Goal: Complete application form

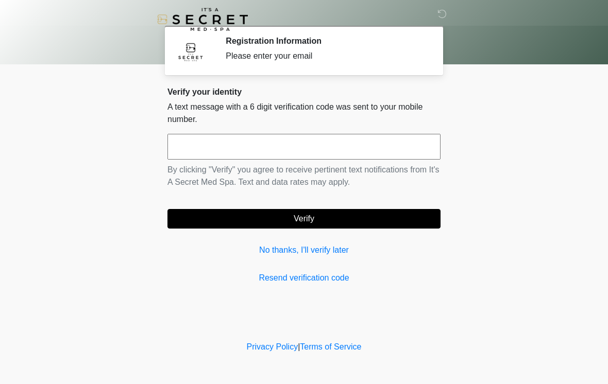
click at [330, 152] on input "text" at bounding box center [303, 147] width 273 height 26
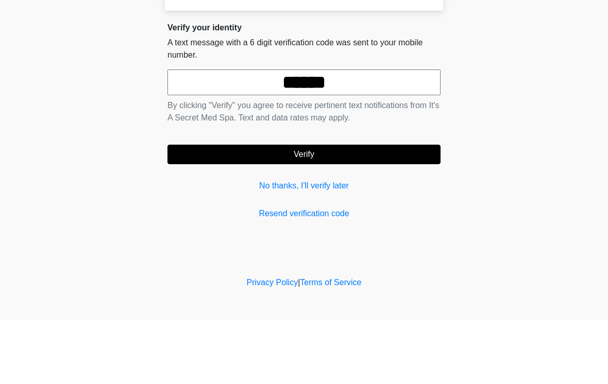
type input "******"
click at [337, 209] on button "Verify" at bounding box center [303, 219] width 273 height 20
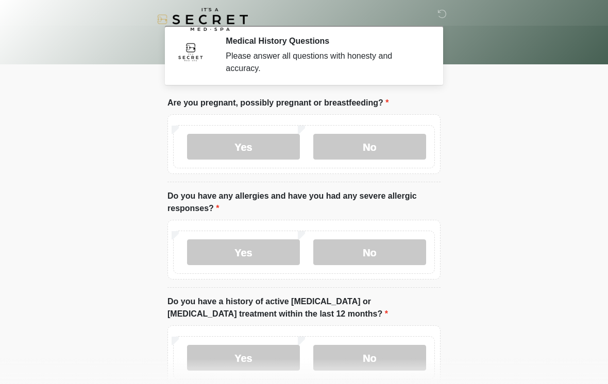
click at [385, 146] on label "No" at bounding box center [369, 147] width 113 height 26
click at [390, 247] on label "No" at bounding box center [369, 253] width 113 height 26
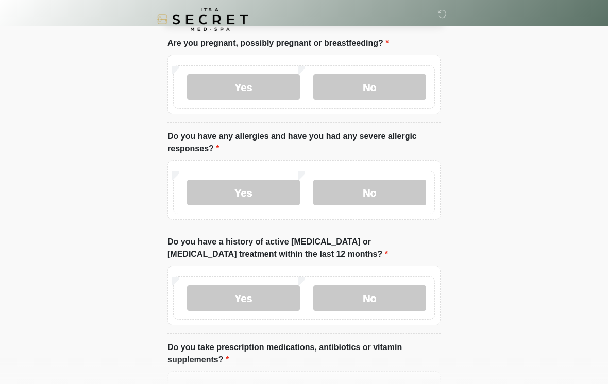
scroll to position [68, 0]
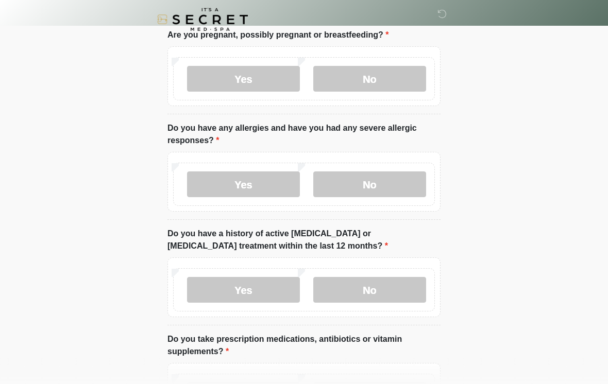
click at [416, 289] on label "No" at bounding box center [369, 290] width 113 height 26
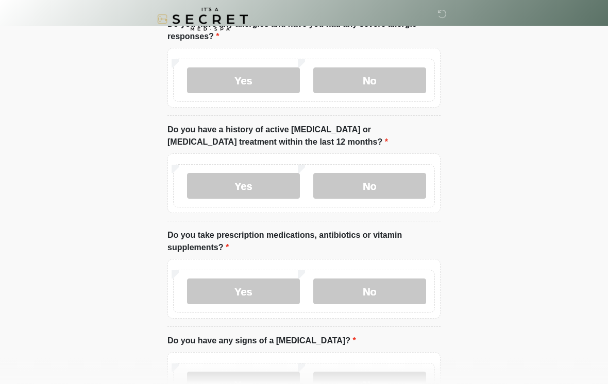
scroll to position [172, 0]
click at [404, 293] on label "No" at bounding box center [369, 292] width 113 height 26
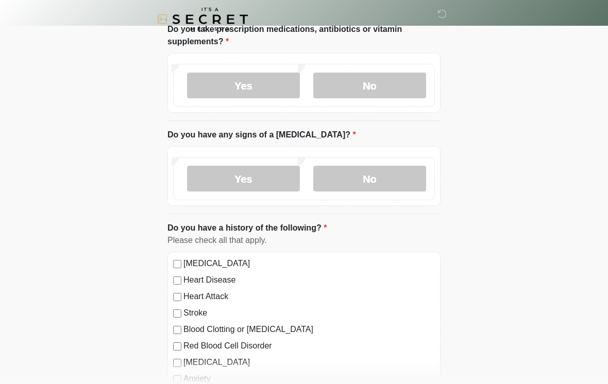
scroll to position [378, 0]
click at [416, 177] on label "No" at bounding box center [369, 179] width 113 height 26
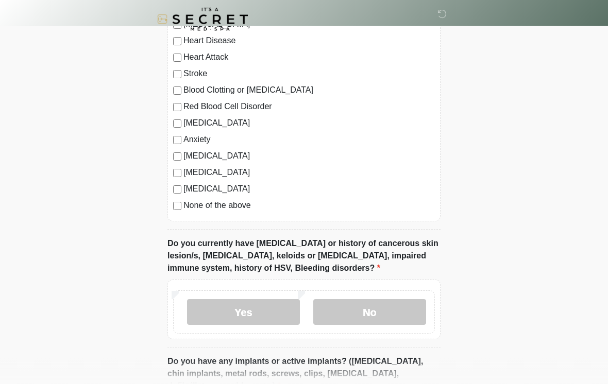
scroll to position [618, 0]
click at [189, 207] on label "None of the above" at bounding box center [308, 205] width 251 height 12
click at [406, 309] on label "No" at bounding box center [369, 312] width 113 height 26
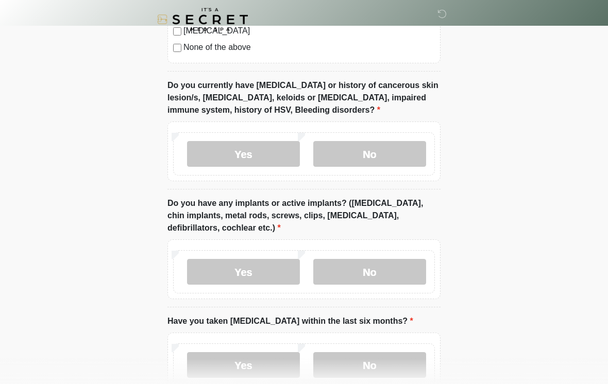
scroll to position [798, 0]
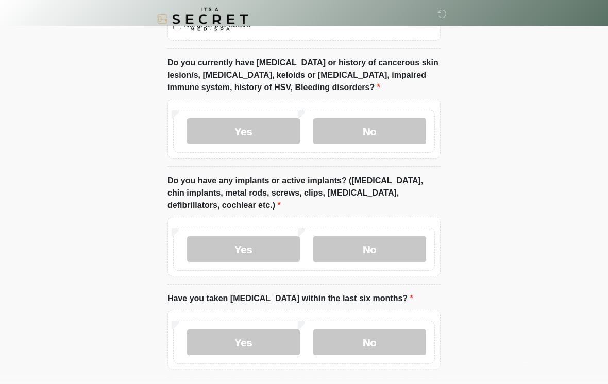
click at [402, 241] on label "No" at bounding box center [369, 250] width 113 height 26
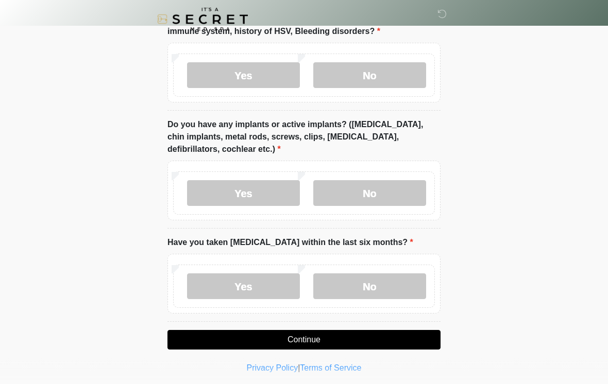
scroll to position [855, 0]
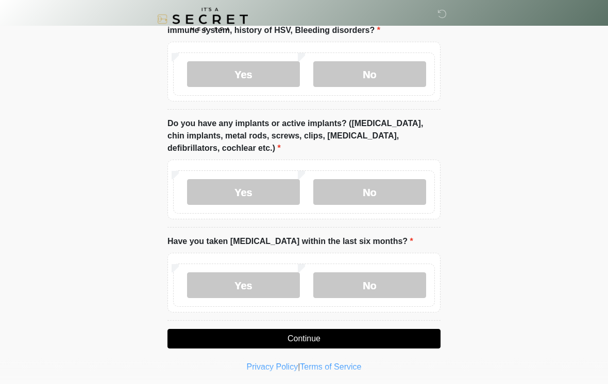
click at [407, 287] on label "No" at bounding box center [369, 286] width 113 height 26
click at [389, 330] on button "Continue" at bounding box center [303, 339] width 273 height 20
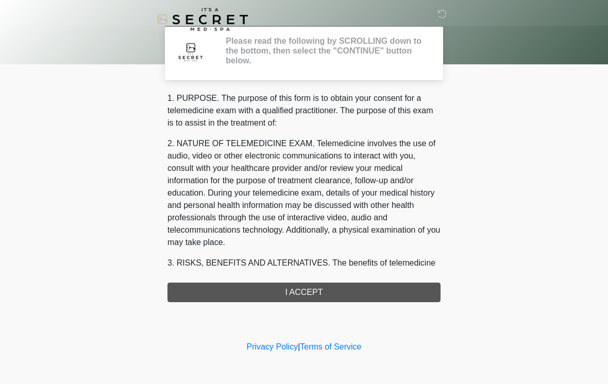
scroll to position [0, 0]
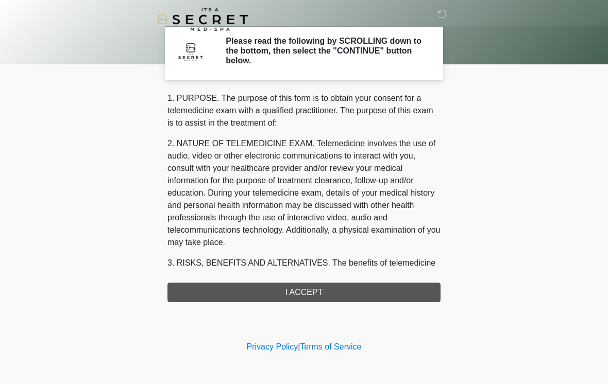
click at [368, 282] on div "1. PURPOSE. The purpose of this form is to obtain your consent for a telemedici…" at bounding box center [303, 197] width 273 height 210
click at [365, 288] on div "1. PURPOSE. The purpose of this form is to obtain your consent for a telemedici…" at bounding box center [303, 197] width 273 height 210
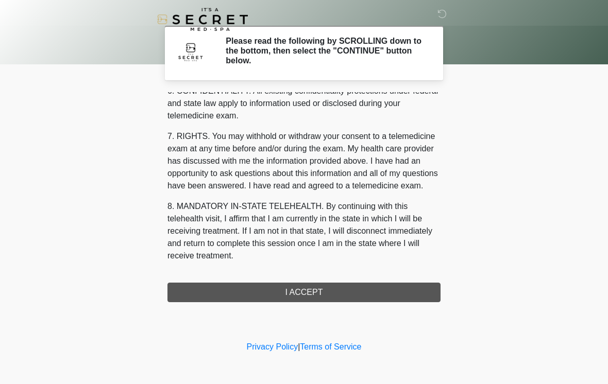
click at [346, 292] on div "1. PURPOSE. The purpose of this form is to obtain your consent for a telemedici…" at bounding box center [303, 197] width 273 height 210
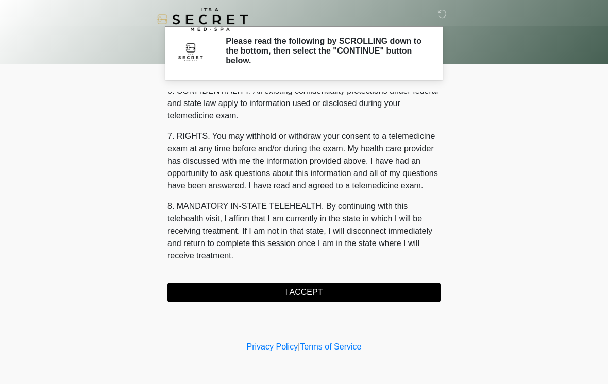
scroll to position [419, 0]
click at [350, 298] on button "I ACCEPT" at bounding box center [303, 293] width 273 height 20
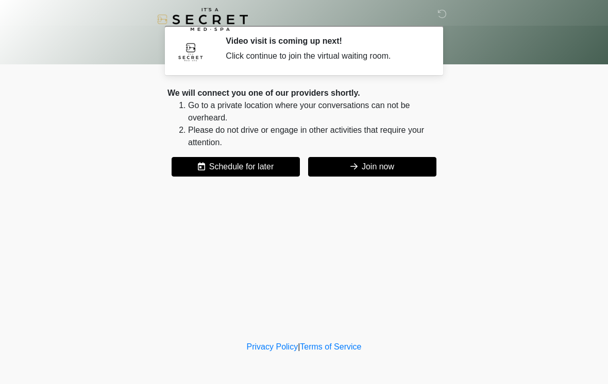
click at [398, 166] on button "Join now" at bounding box center [372, 167] width 128 height 20
